Goal: Task Accomplishment & Management: Use online tool/utility

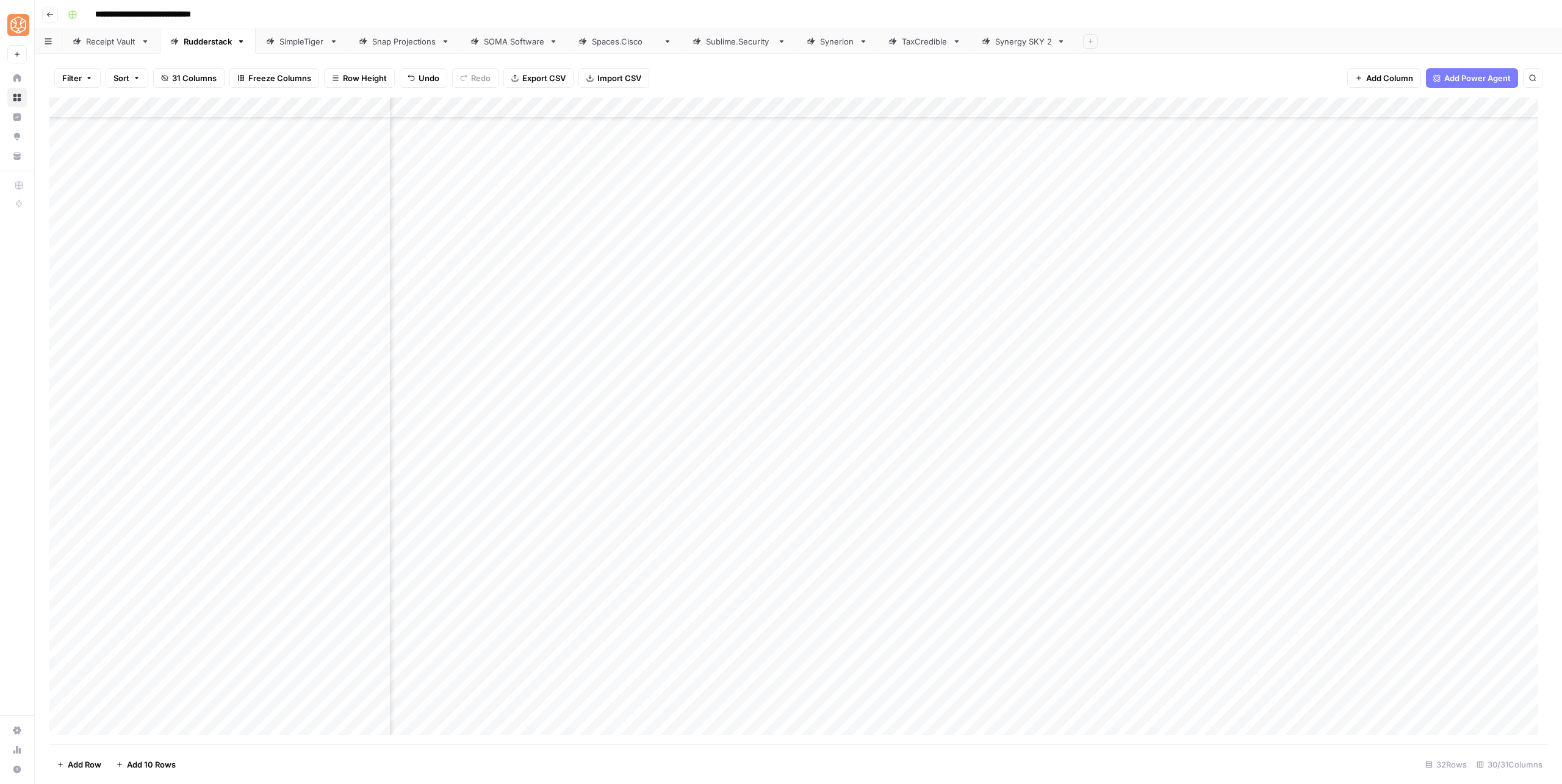
scroll to position [57, 419]
click at [1270, 610] on div "Add Column" at bounding box center [798, 421] width 1498 height 647
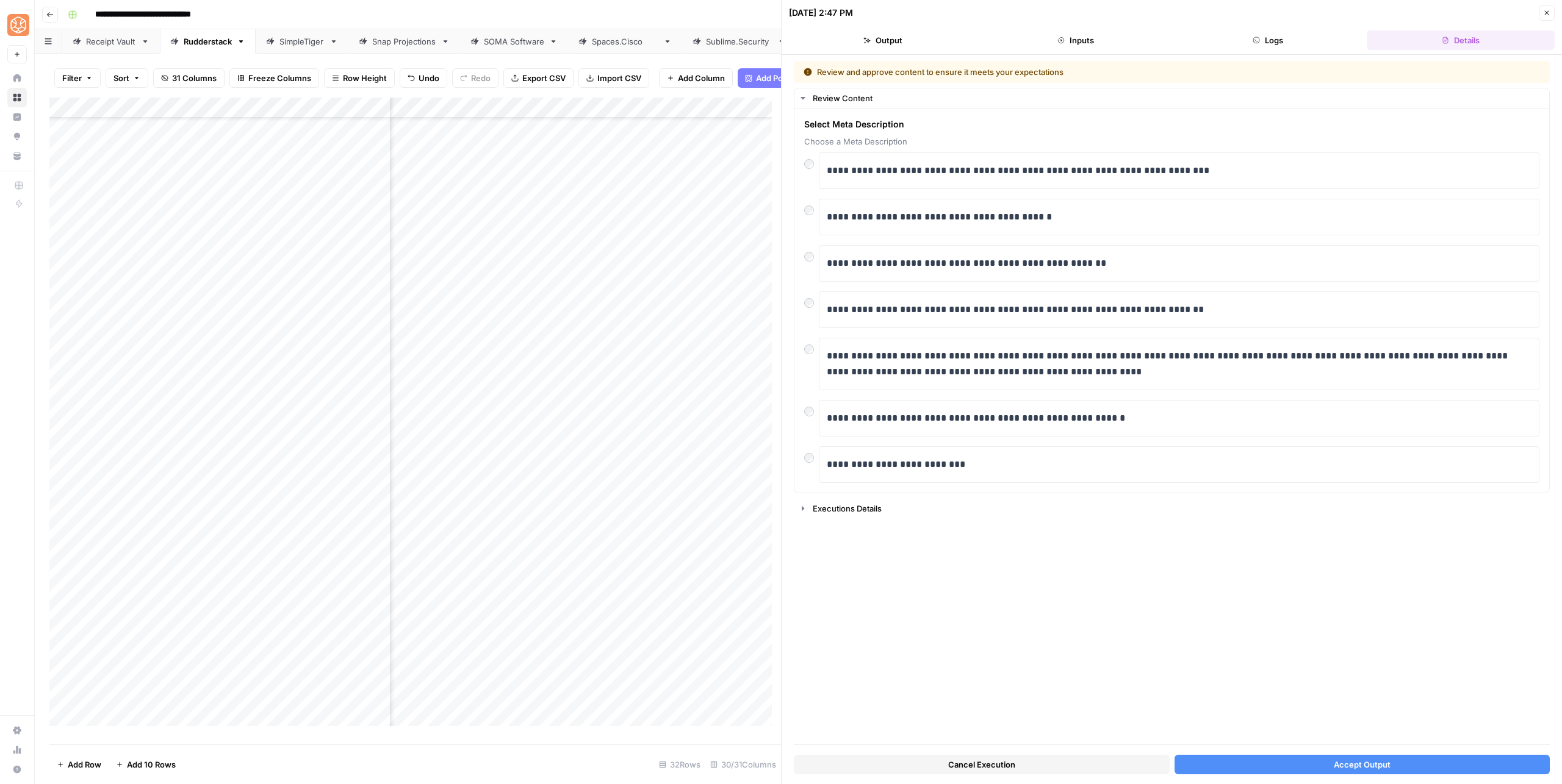
click at [1291, 756] on div "Cancel Execution Accept Output" at bounding box center [1172, 761] width 756 height 33
click at [1291, 756] on button "Accept Output" at bounding box center [1362, 765] width 376 height 20
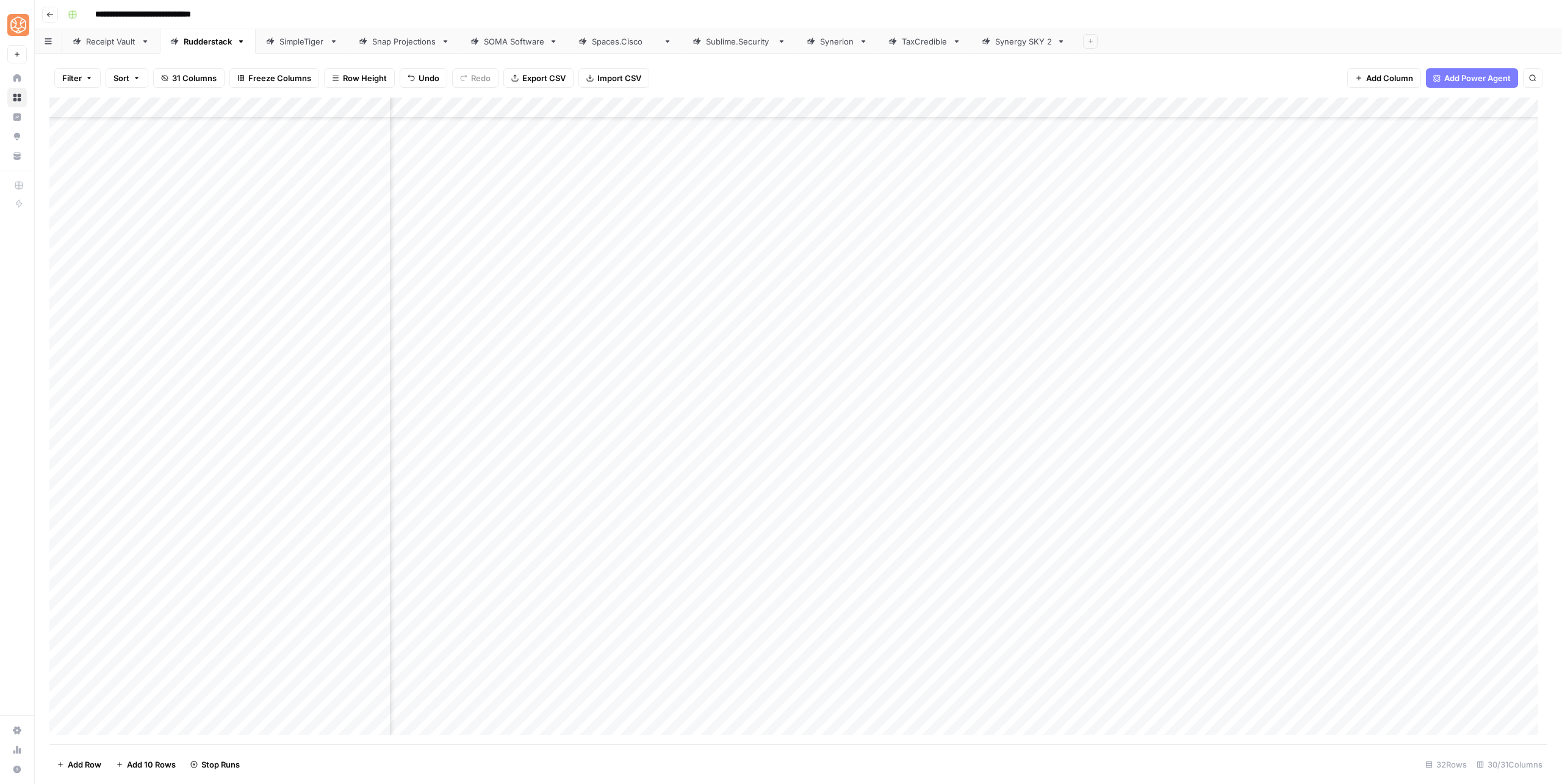
click at [1190, 0] on header "**********" at bounding box center [798, 14] width 1527 height 29
click at [1267, 691] on div "Add Column" at bounding box center [798, 421] width 1498 height 647
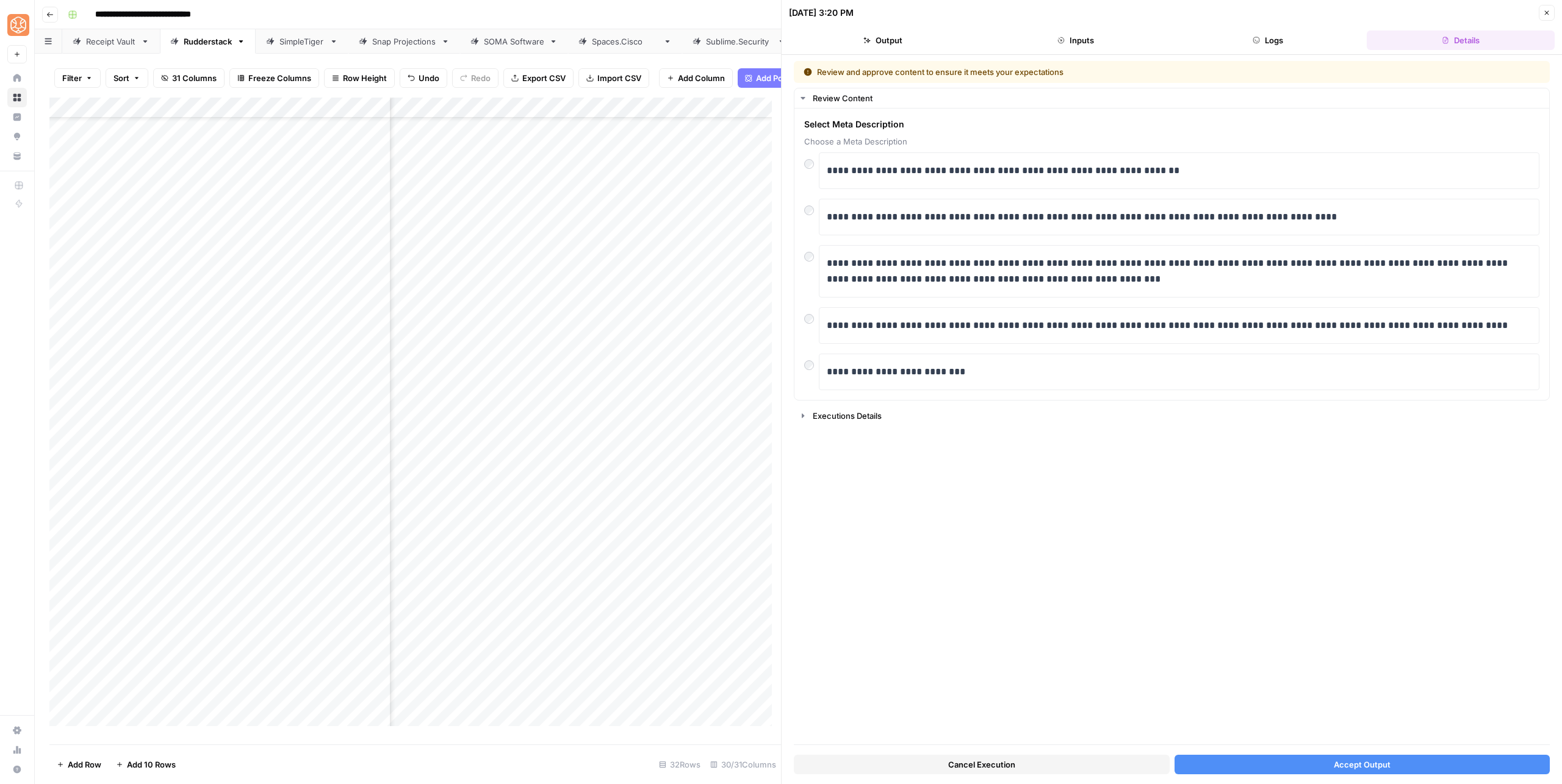
click at [1376, 764] on span "Accept Output" at bounding box center [1362, 765] width 57 height 12
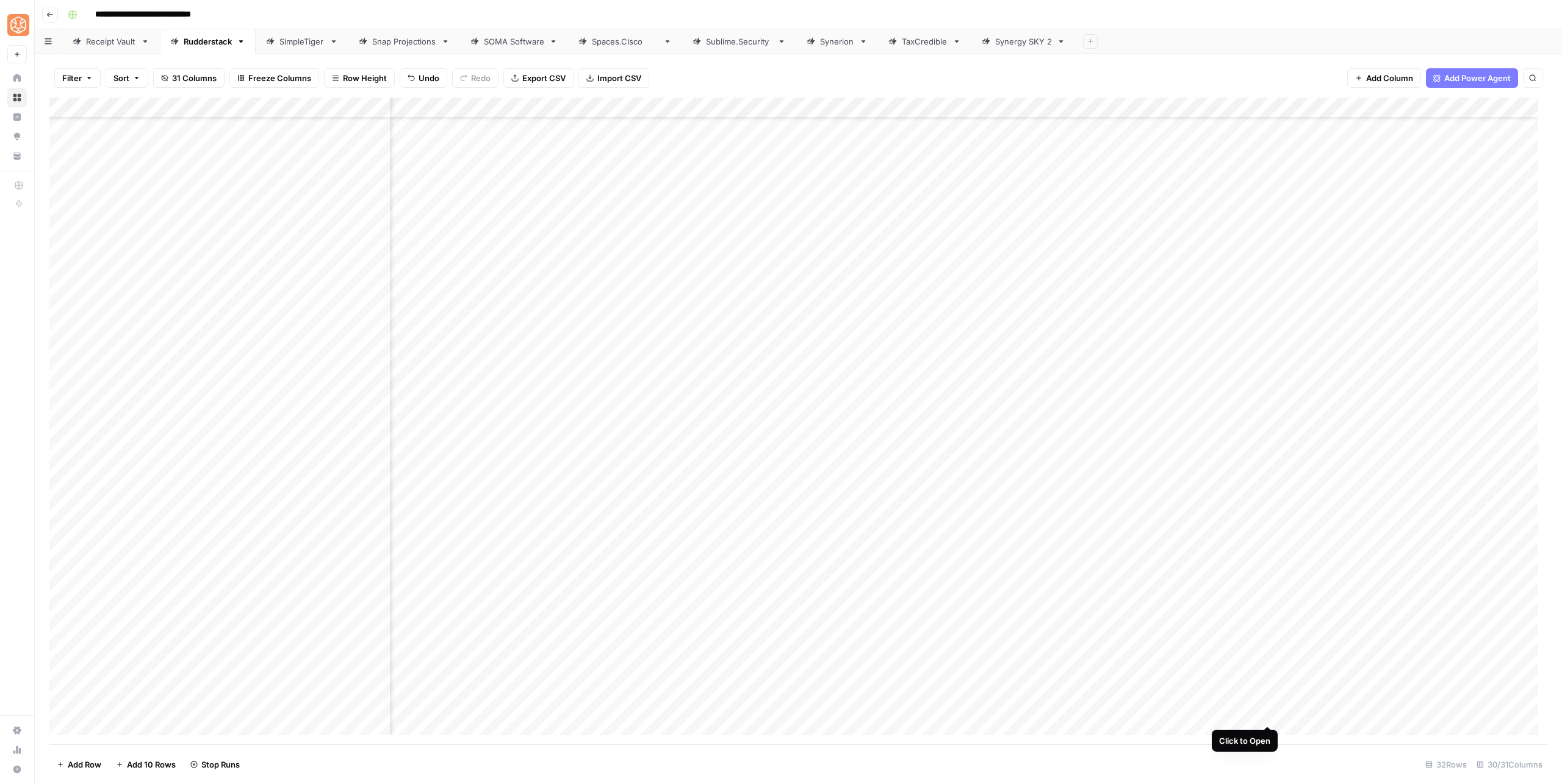
click at [1268, 714] on div "Add Column" at bounding box center [798, 421] width 1498 height 647
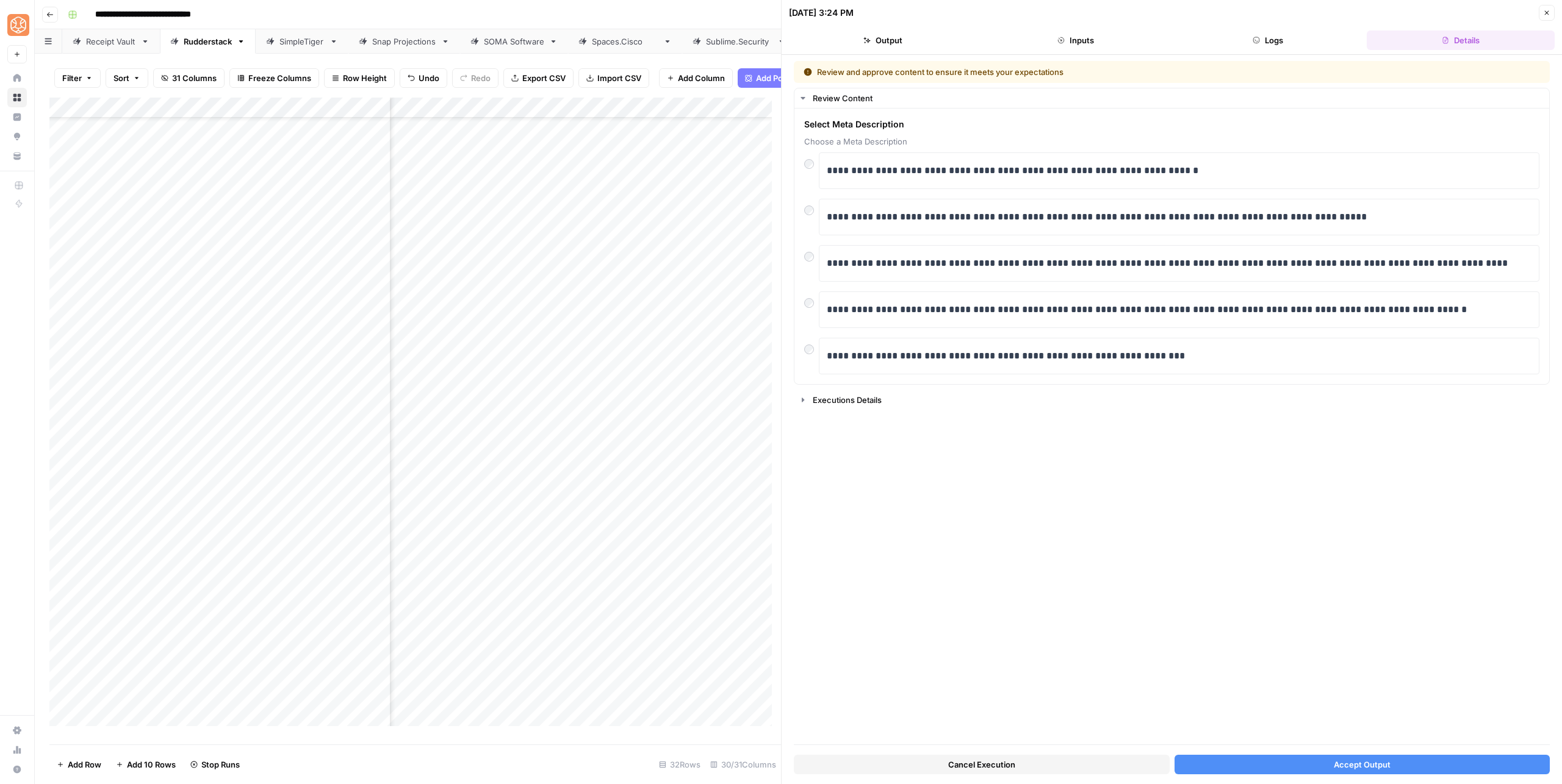
click at [1384, 760] on span "Accept Output" at bounding box center [1362, 765] width 57 height 12
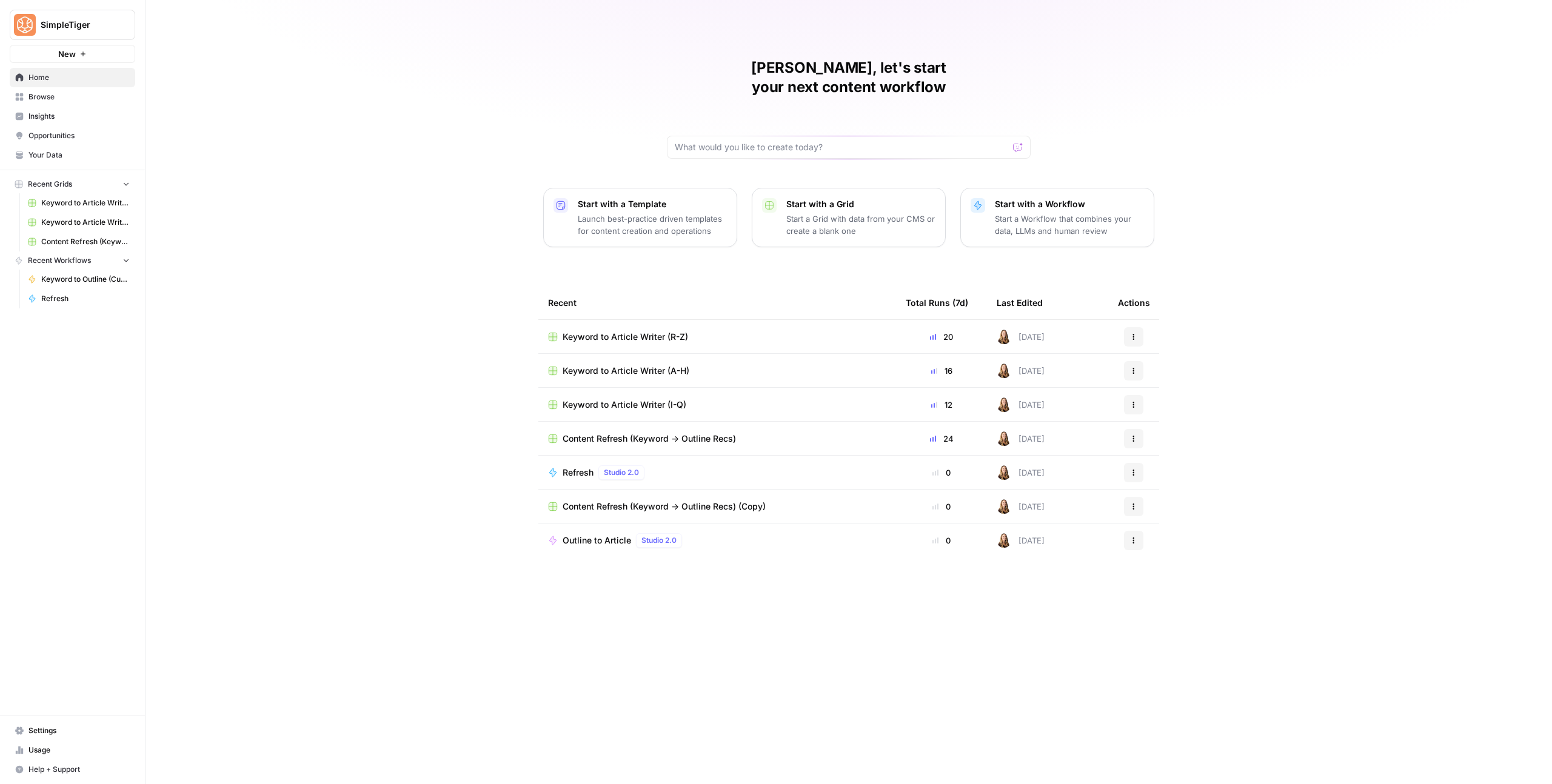
click at [672, 325] on td "Keyword to Article Writer (R-Z)" at bounding box center [717, 337] width 358 height 33
click at [672, 331] on span "Keyword to Article Writer (R-Z)" at bounding box center [625, 337] width 126 height 12
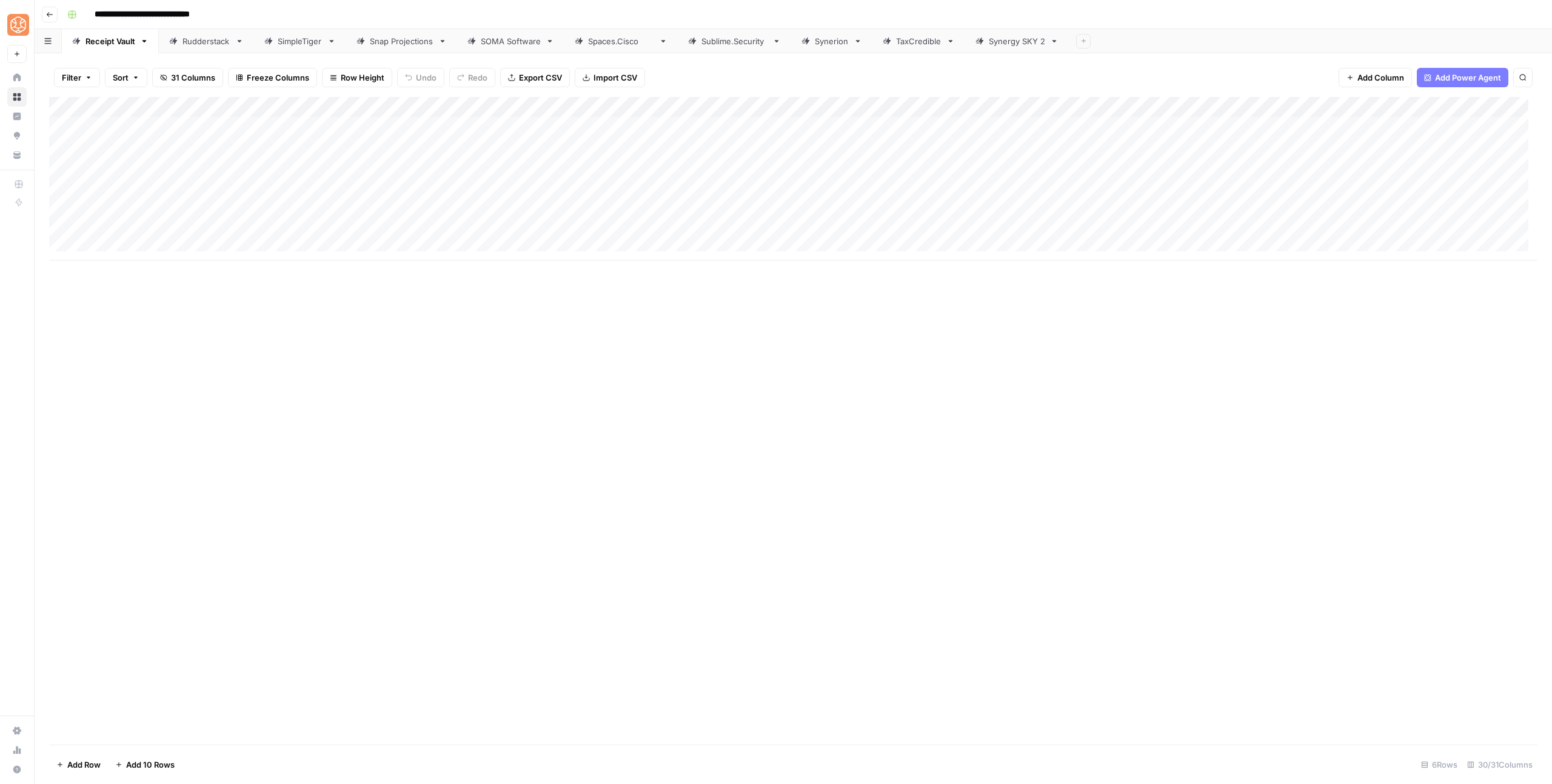
click at [396, 39] on div "Snap Projections" at bounding box center [401, 41] width 63 height 12
click at [438, 190] on div "Add Column" at bounding box center [793, 199] width 1488 height 205
click at [895, 189] on div "Add Column" at bounding box center [793, 199] width 1488 height 205
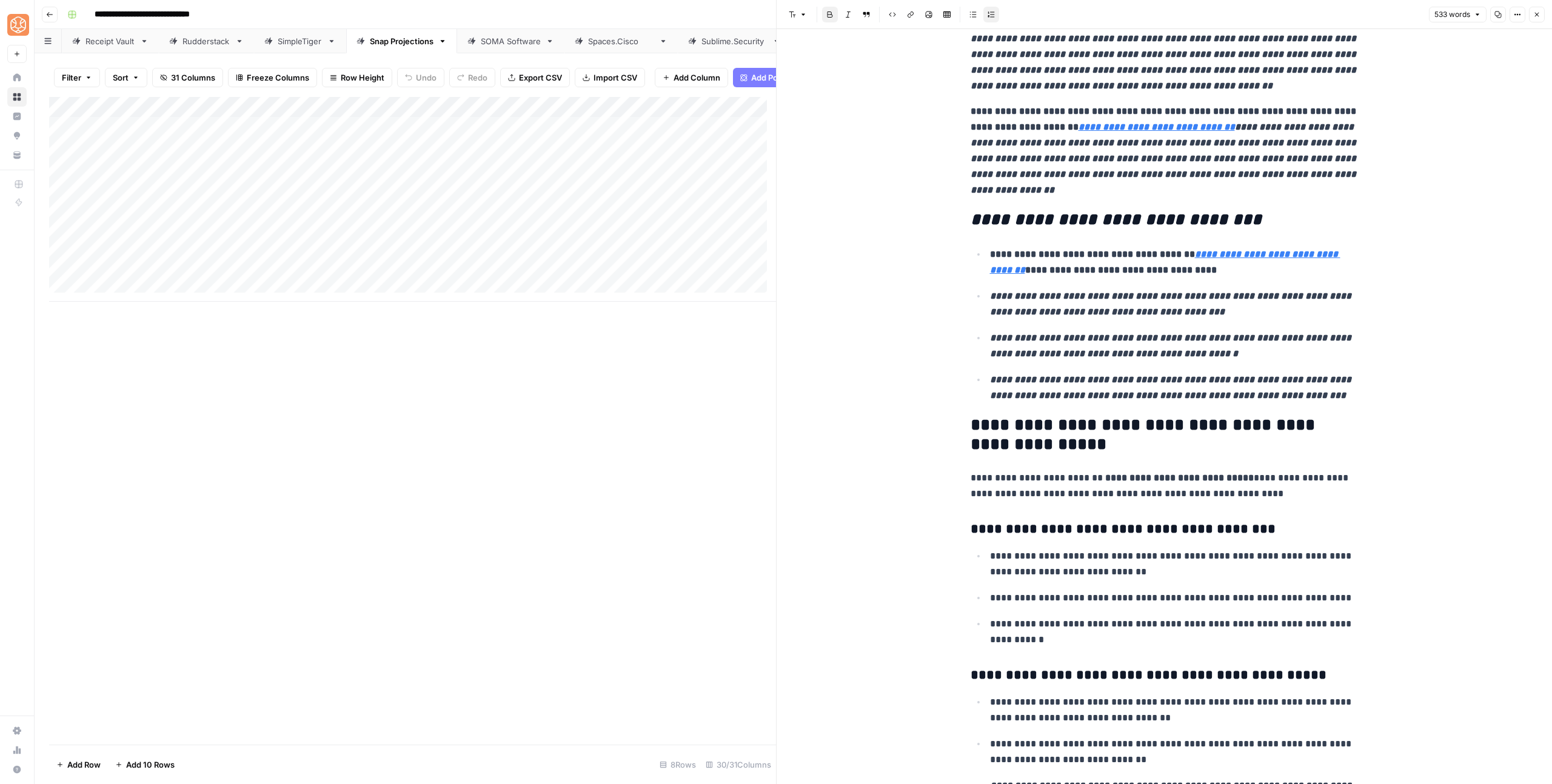
scroll to position [176, 0]
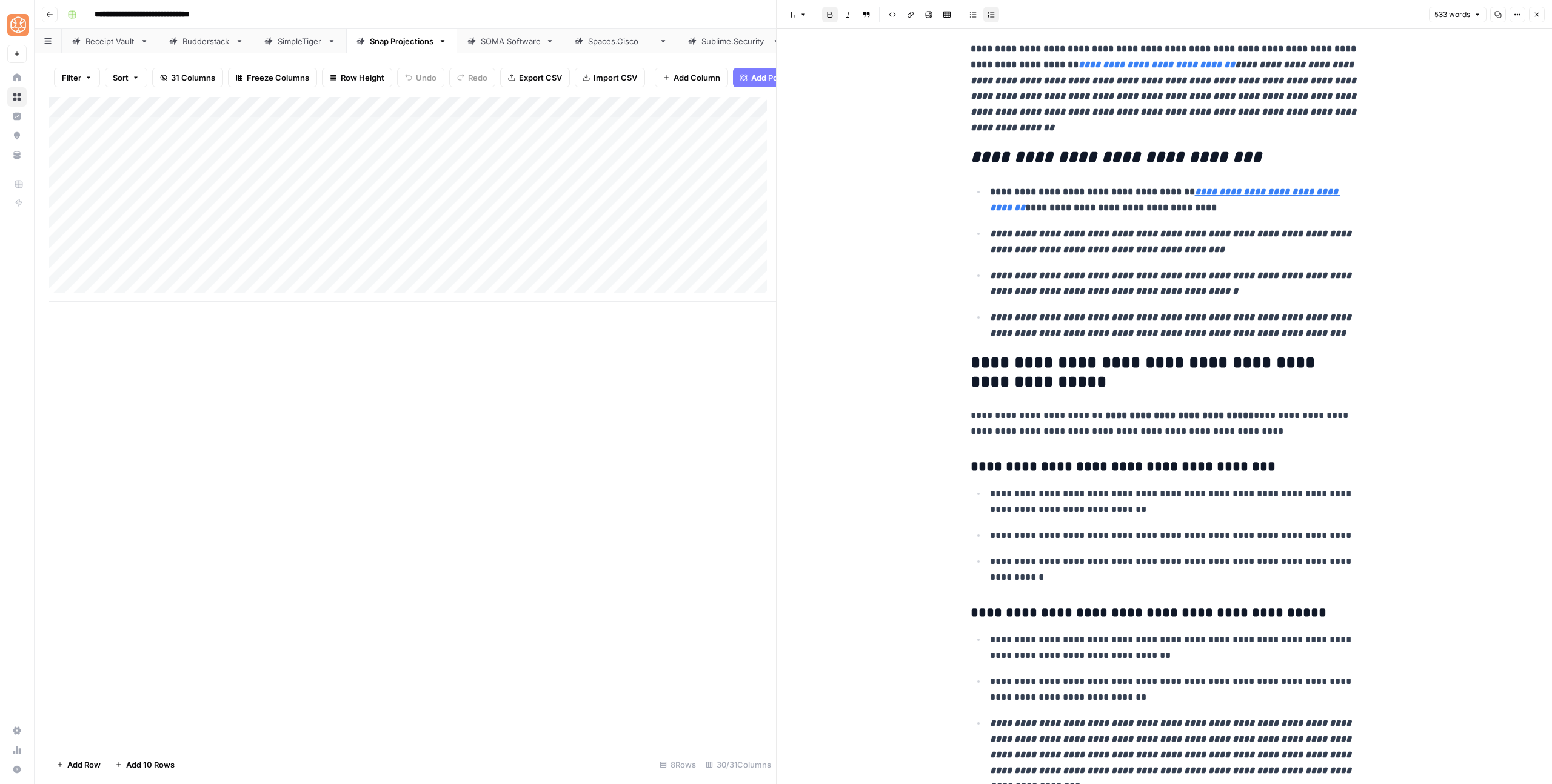
click at [1033, 385] on h2 "**********" at bounding box center [1164, 372] width 388 height 39
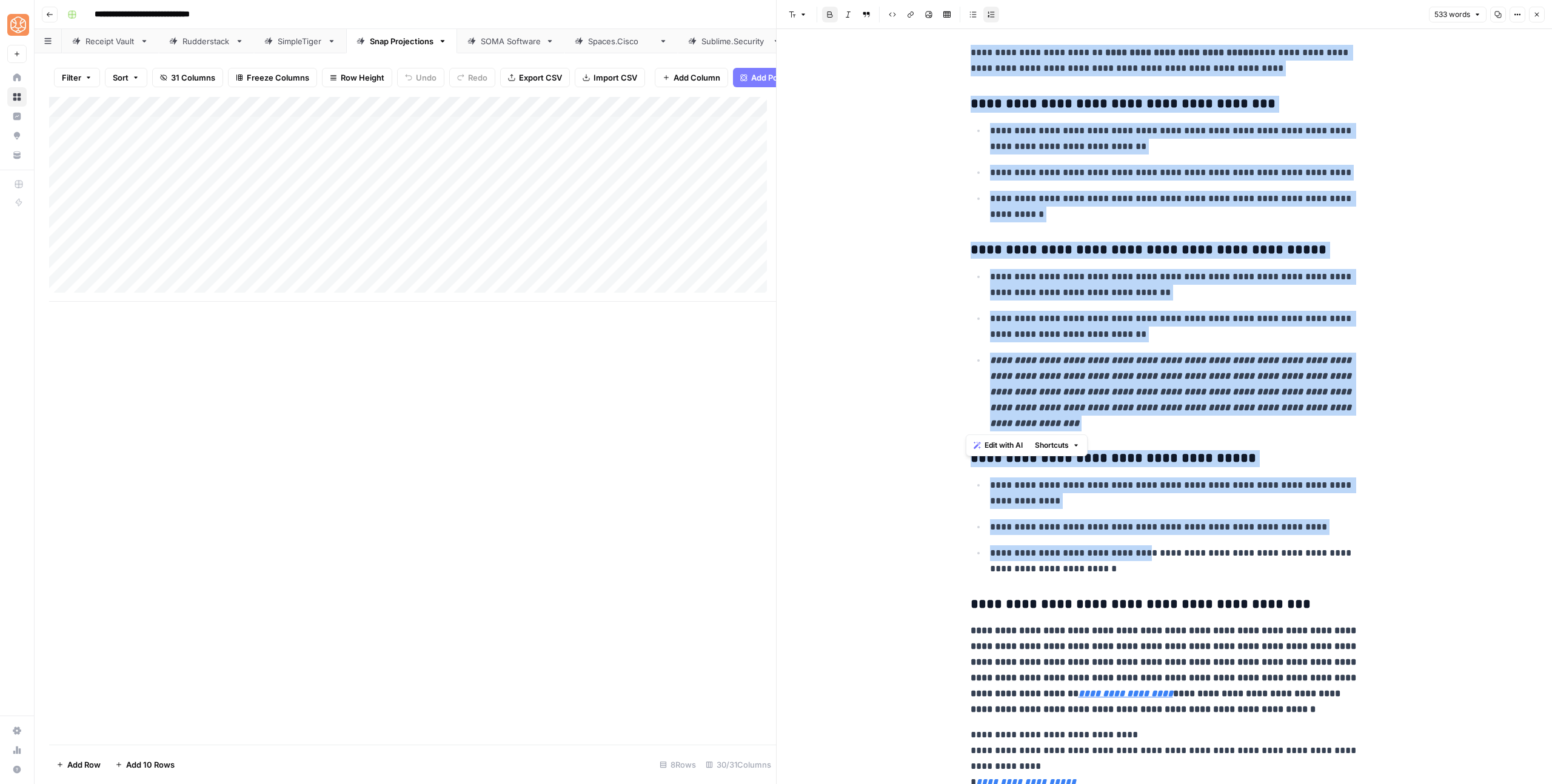
scroll to position [796, 0]
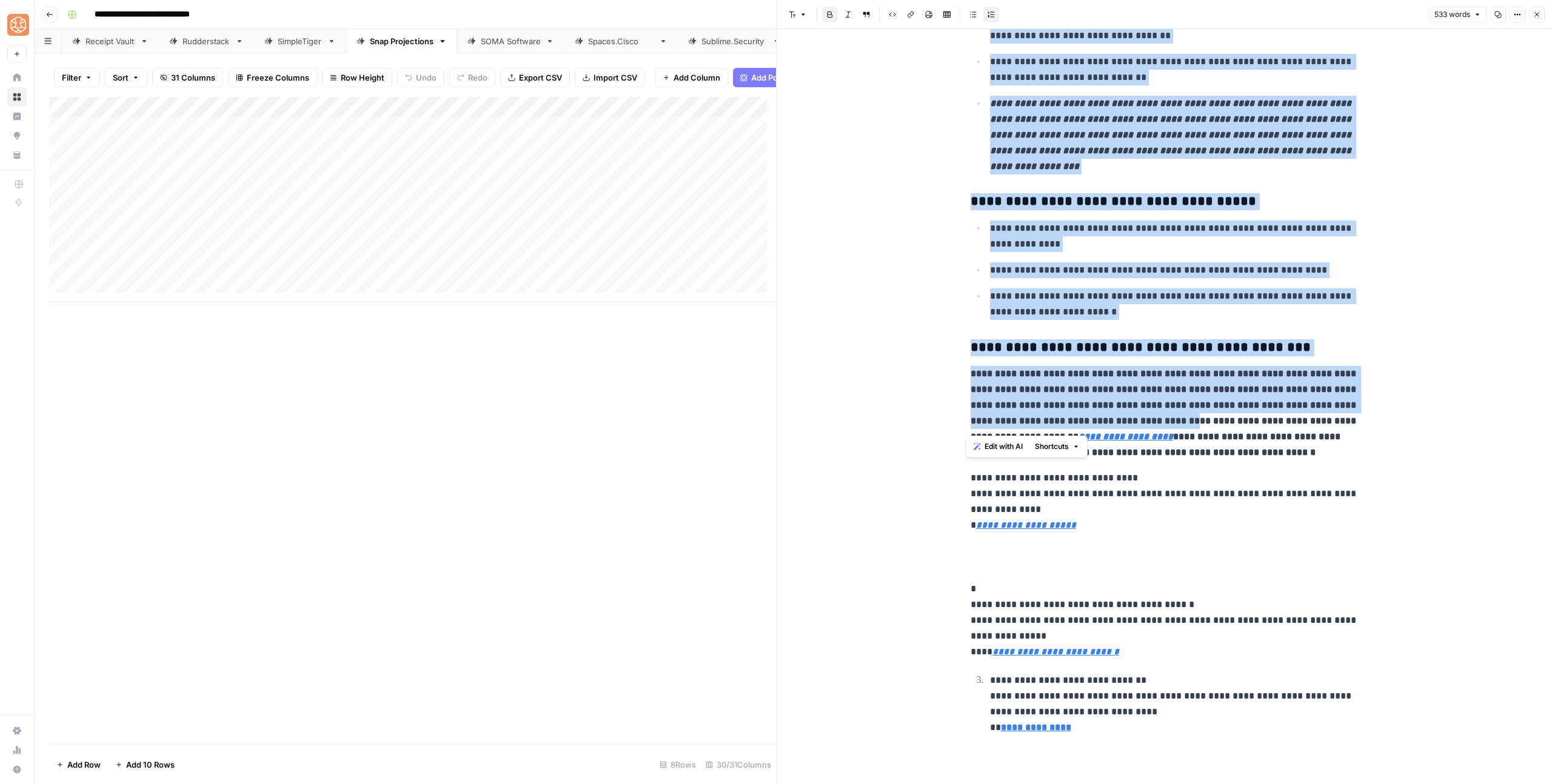
drag, startPoint x: 963, startPoint y: 362, endPoint x: 1123, endPoint y: 417, distance: 169.2
click at [1205, 386] on strong "**********" at bounding box center [1164, 405] width 388 height 72
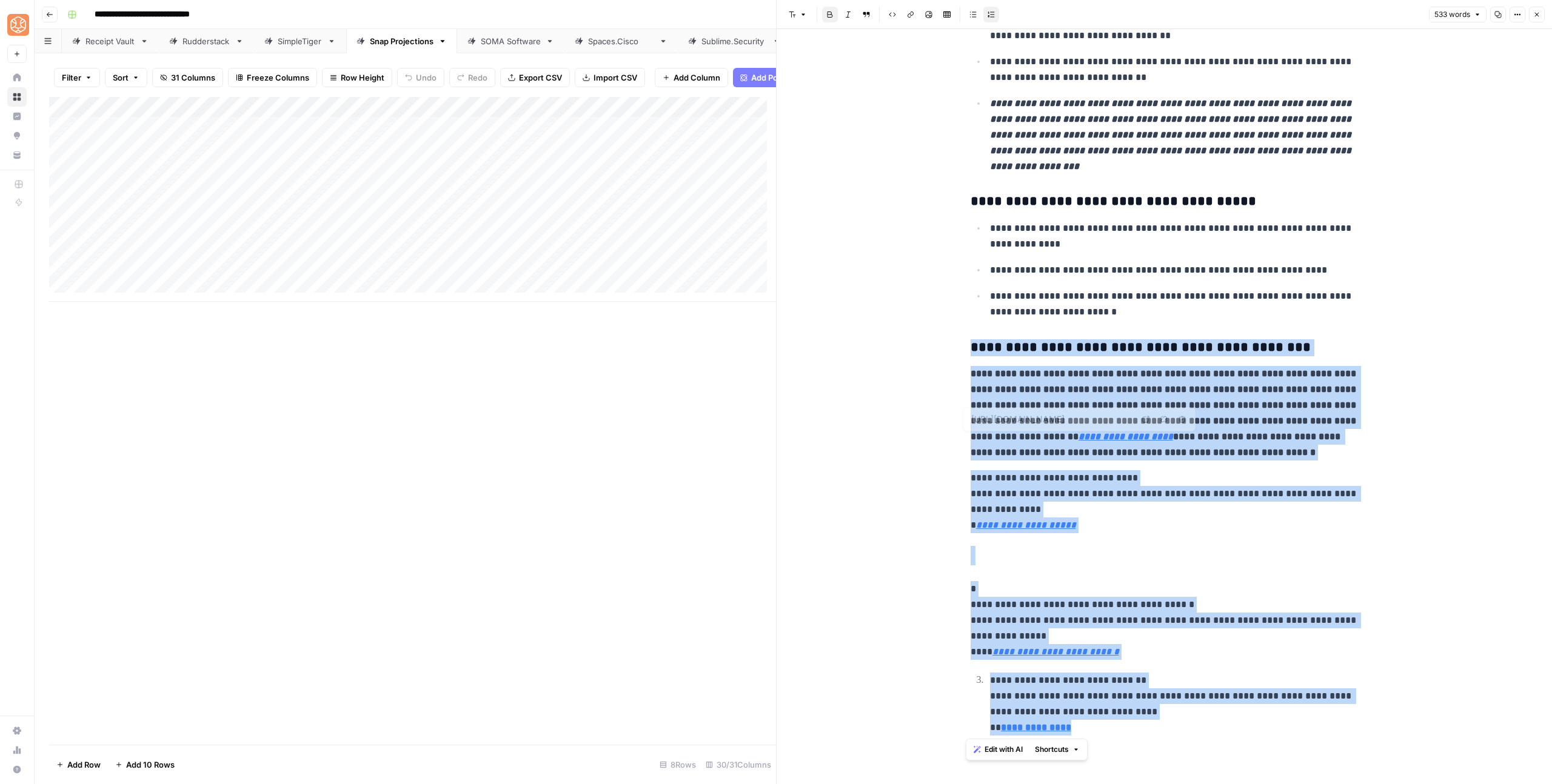
drag, startPoint x: 1138, startPoint y: 739, endPoint x: 944, endPoint y: 351, distance: 433.8
click at [944, 351] on div "**********" at bounding box center [1164, 9] width 775 height 1551
click at [478, 440] on div "Add Column" at bounding box center [412, 421] width 727 height 648
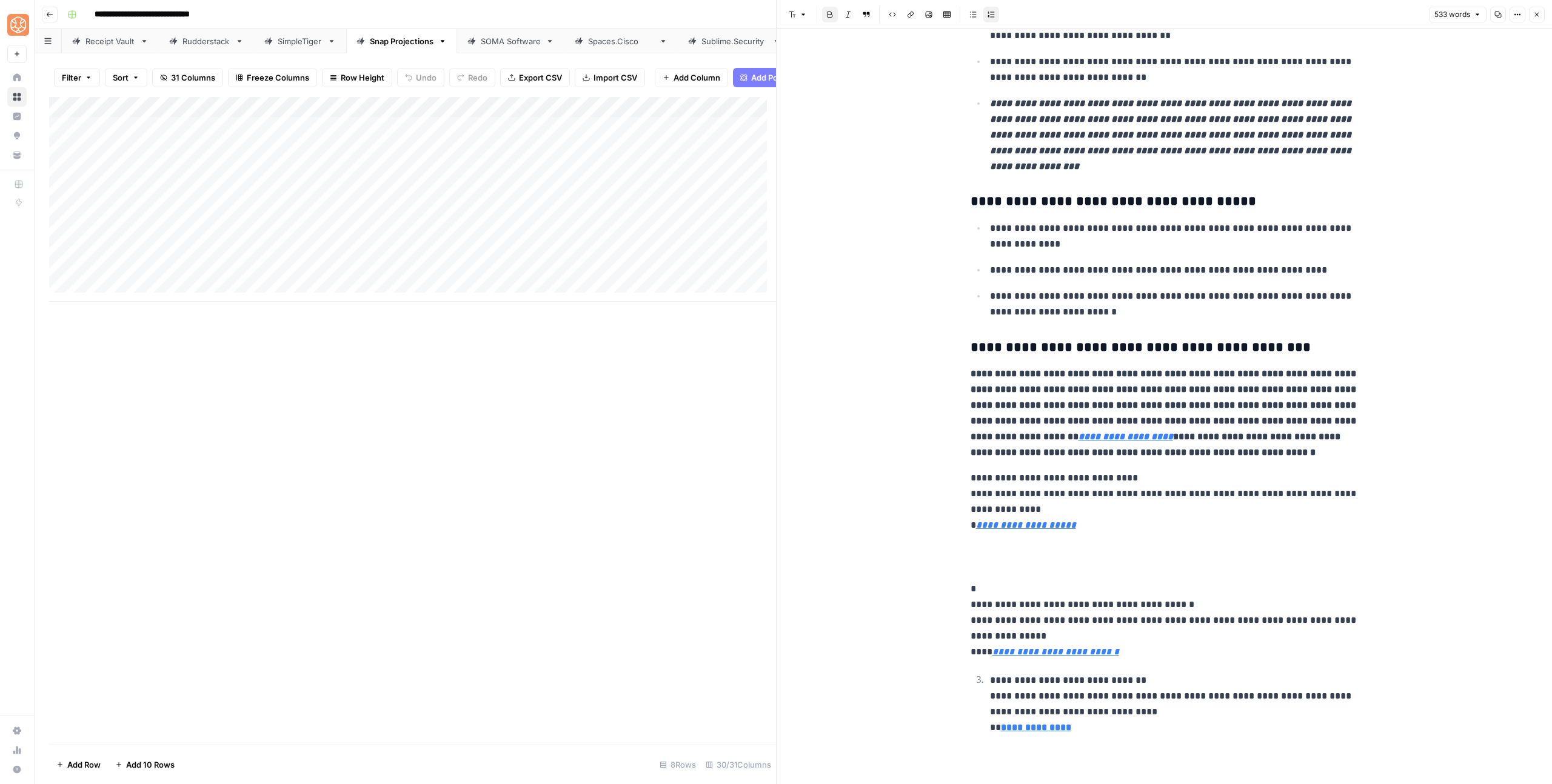
click at [1537, 15] on icon "button" at bounding box center [1537, 15] width 4 height 4
